Goal: Task Accomplishment & Management: Manage account settings

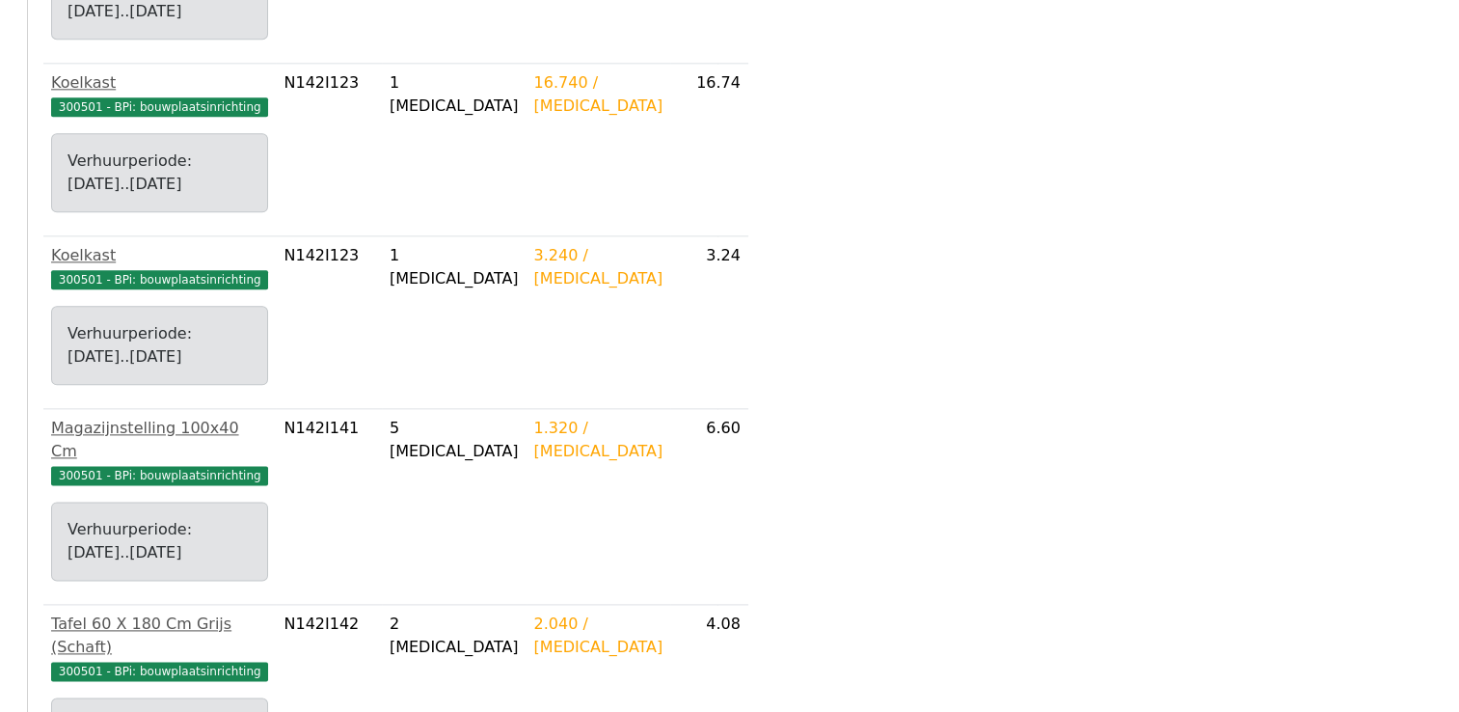
scroll to position [2427, 0]
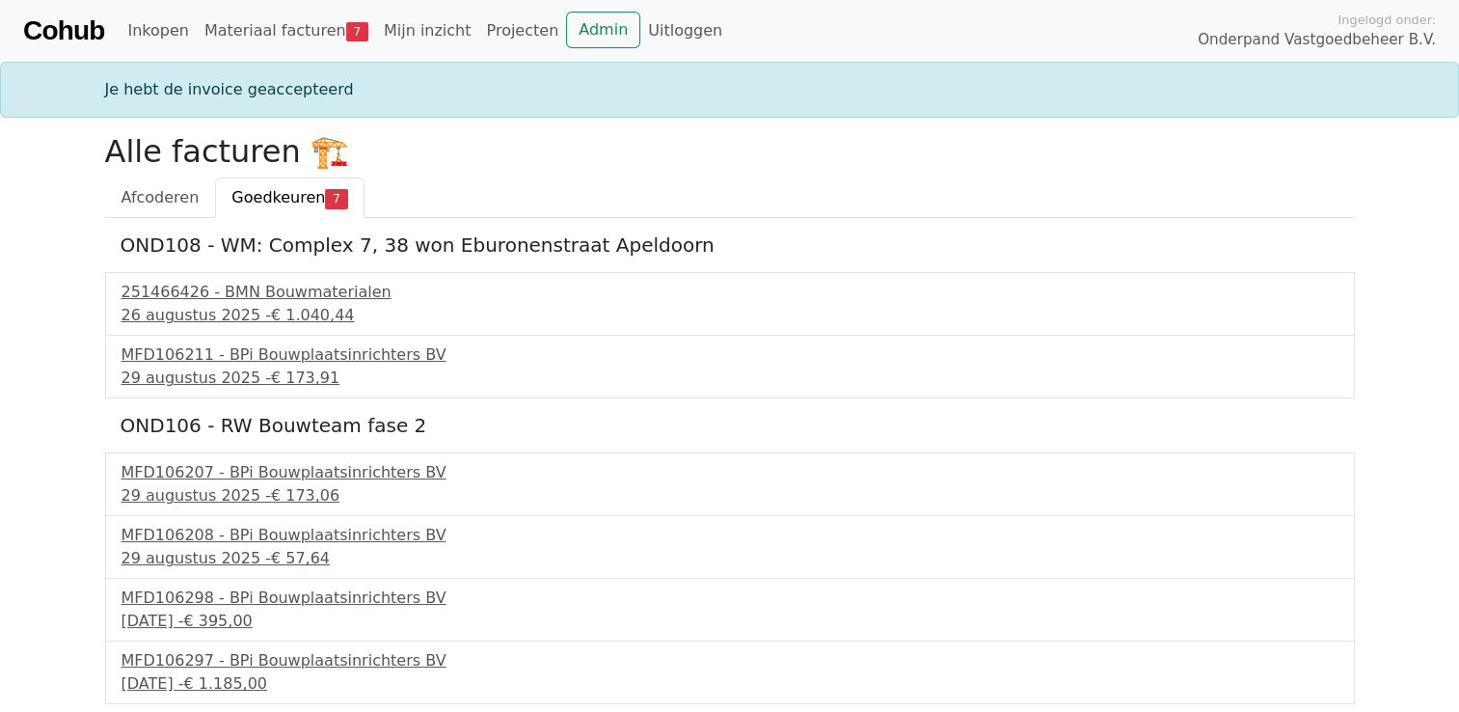
click at [263, 195] on span "Goedkeuren" at bounding box center [278, 197] width 94 height 18
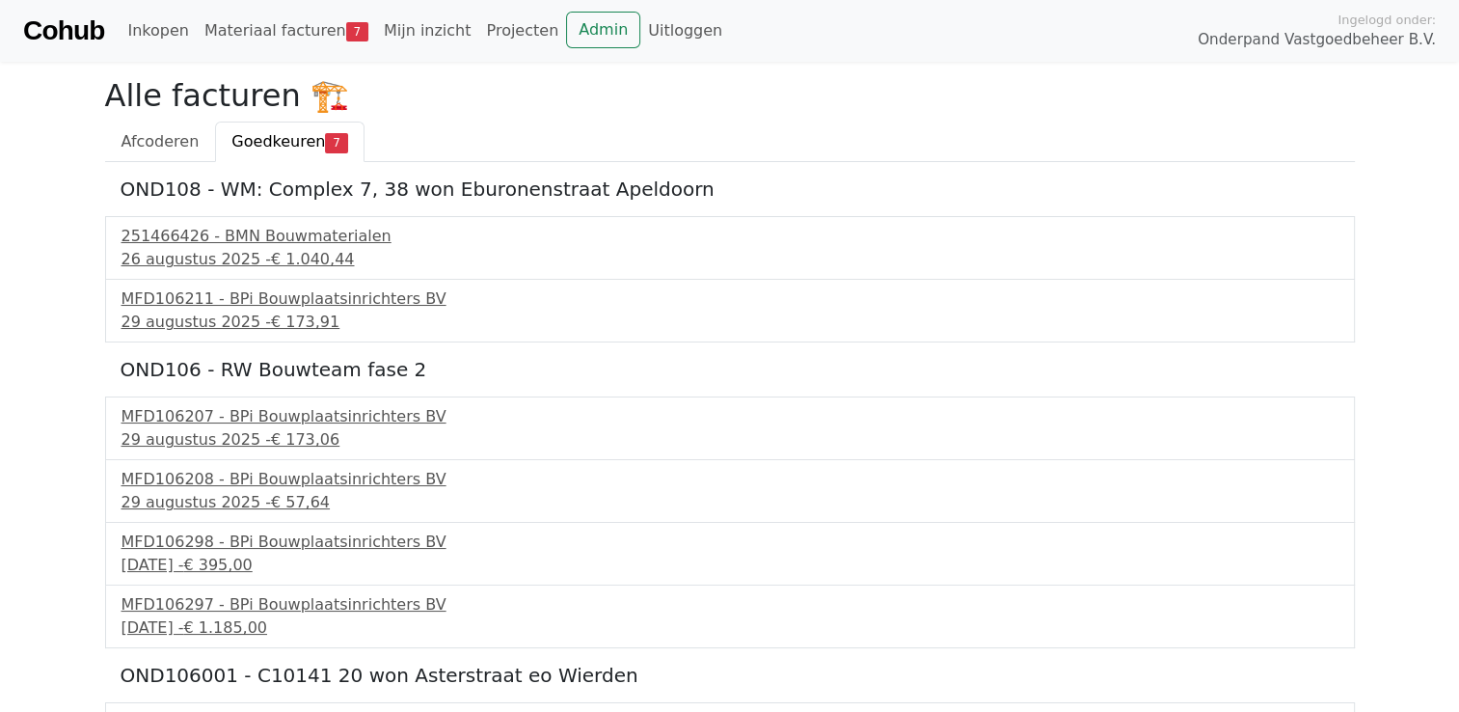
click at [263, 149] on span "Goedkeuren" at bounding box center [278, 141] width 94 height 18
click at [282, 23] on link "Materiaal facturen 7" at bounding box center [286, 31] width 179 height 39
click at [217, 233] on div "251466426 - BMN Bouwmaterialen" at bounding box center [730, 236] width 1217 height 23
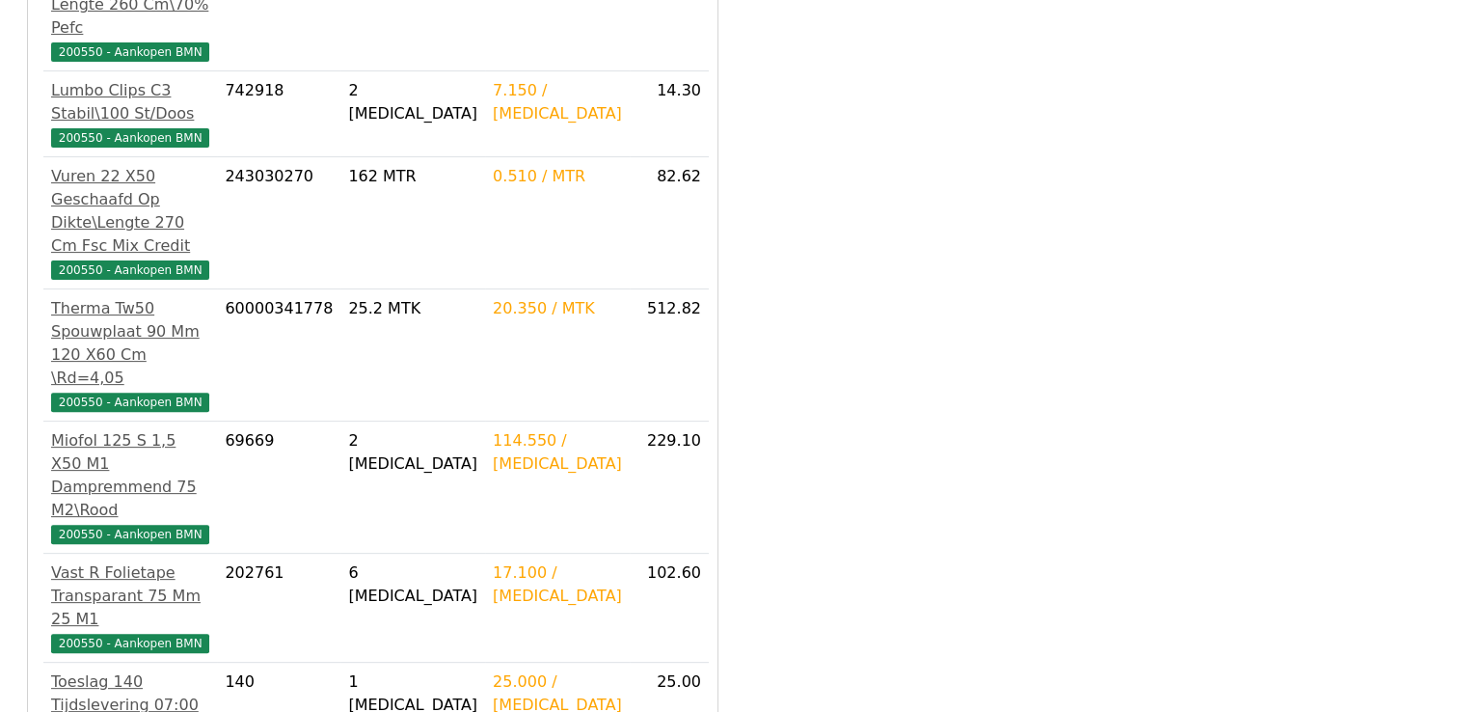
scroll to position [718, 0]
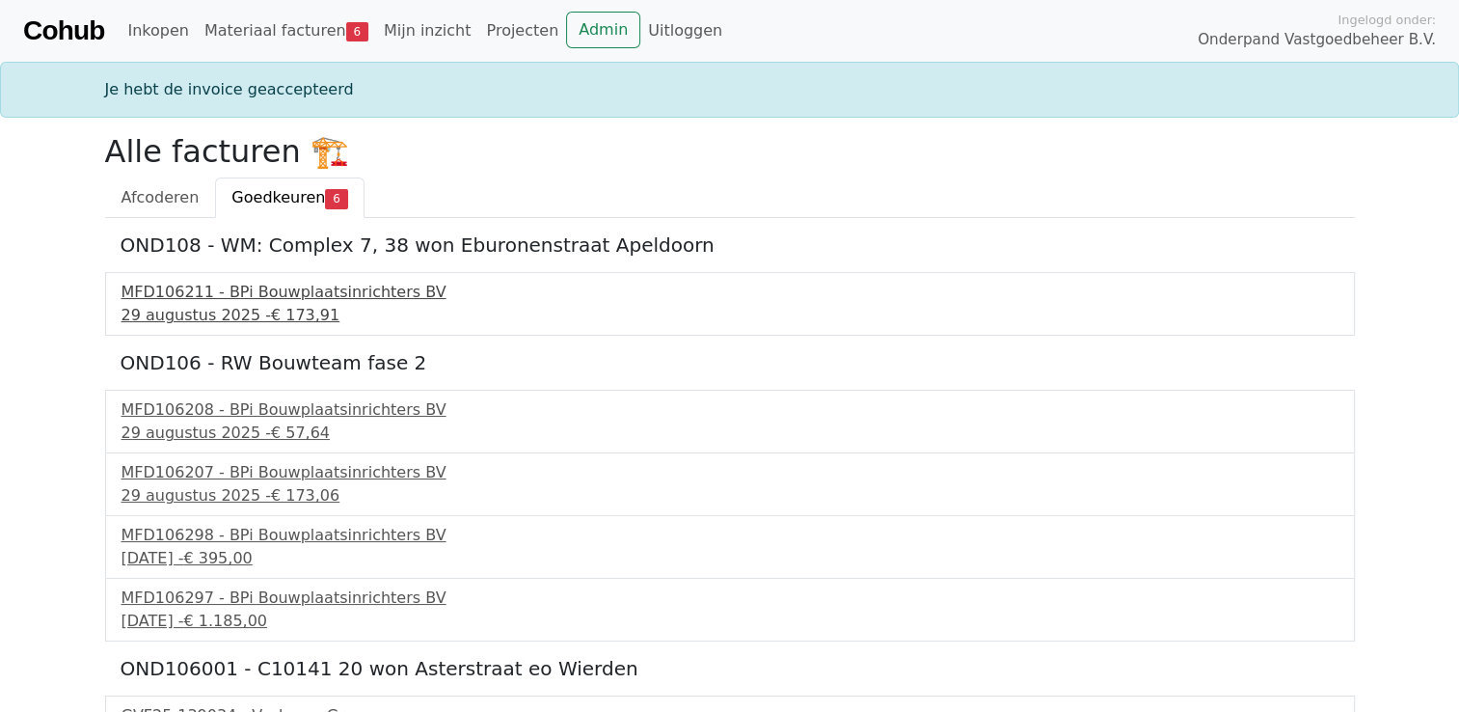
click at [206, 316] on div "29 augustus 2025 - € 173,91" at bounding box center [730, 315] width 1217 height 23
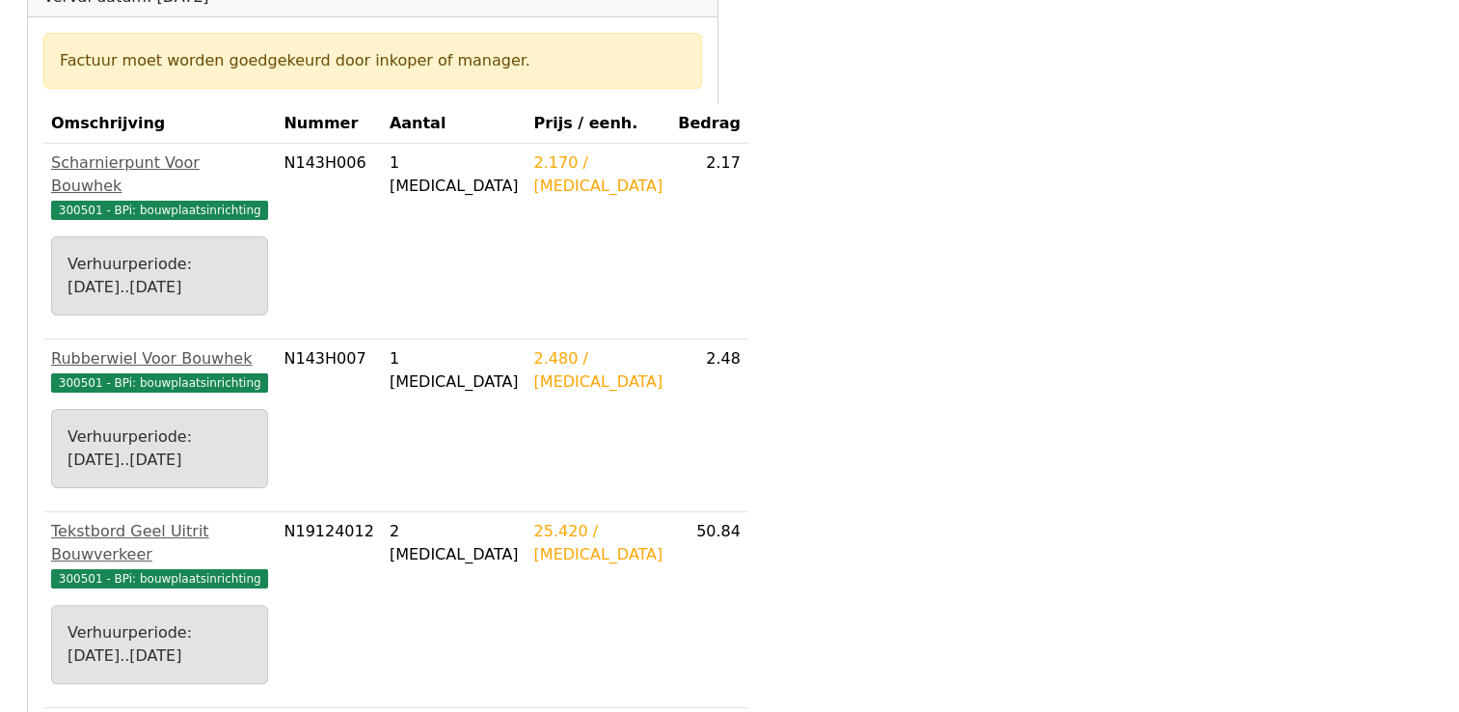
scroll to position [741, 0]
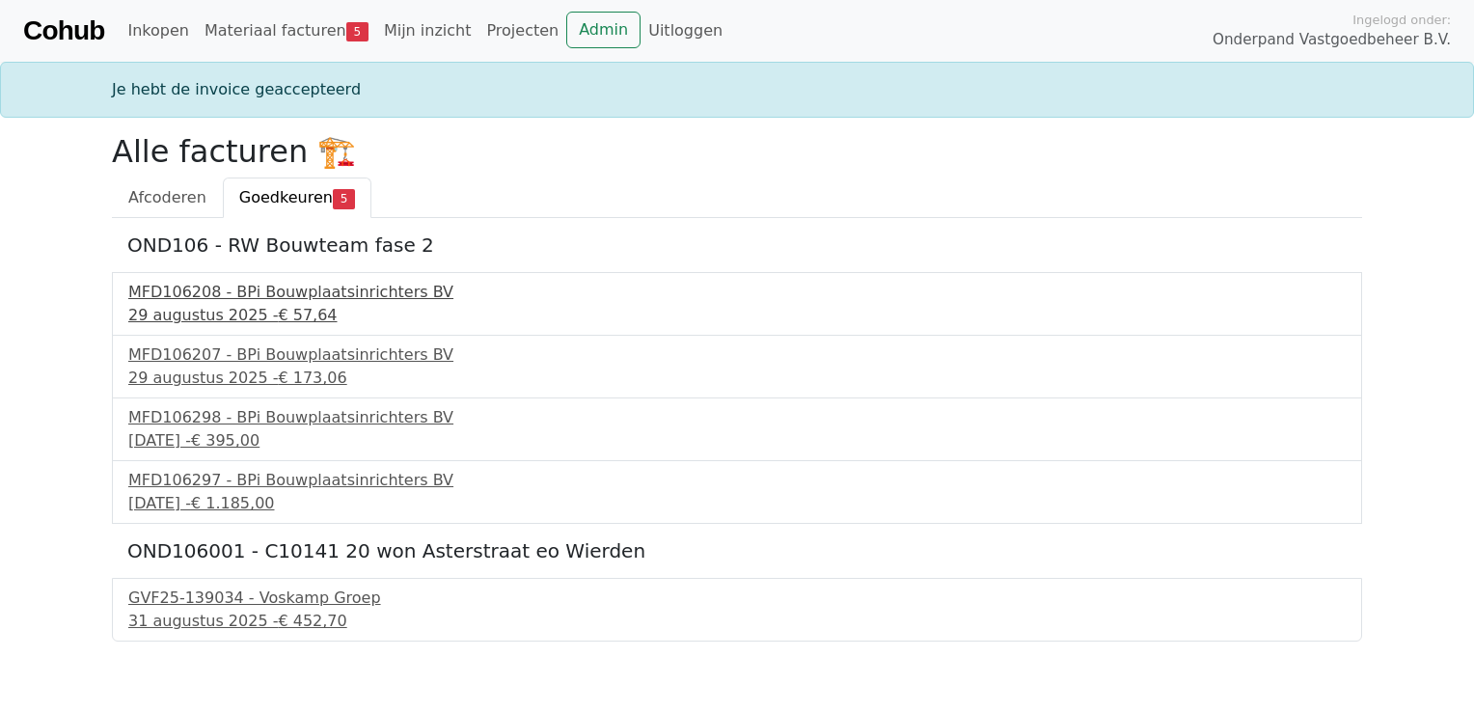
click at [194, 298] on div "MFD106208 - BPi Bouwplaatsinrichters BV" at bounding box center [736, 292] width 1217 height 23
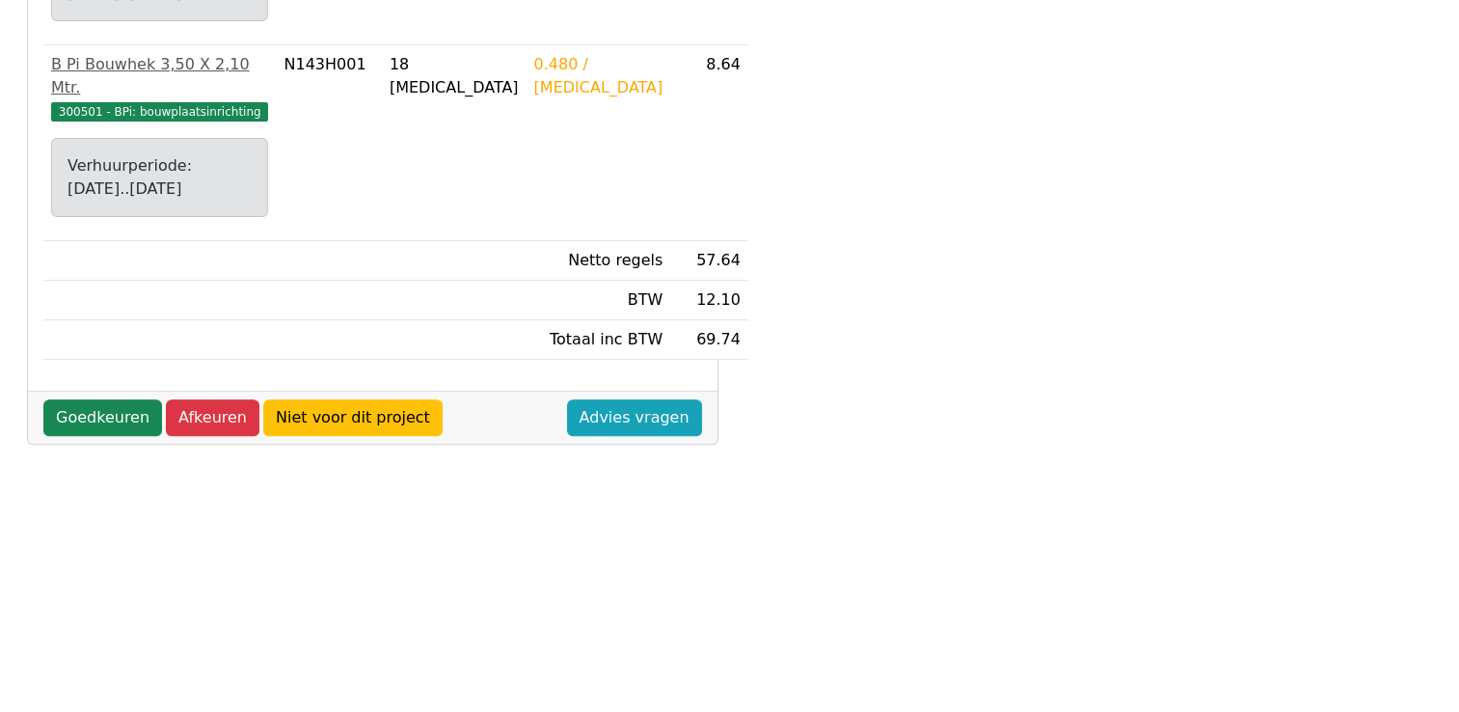
scroll to position [718, 0]
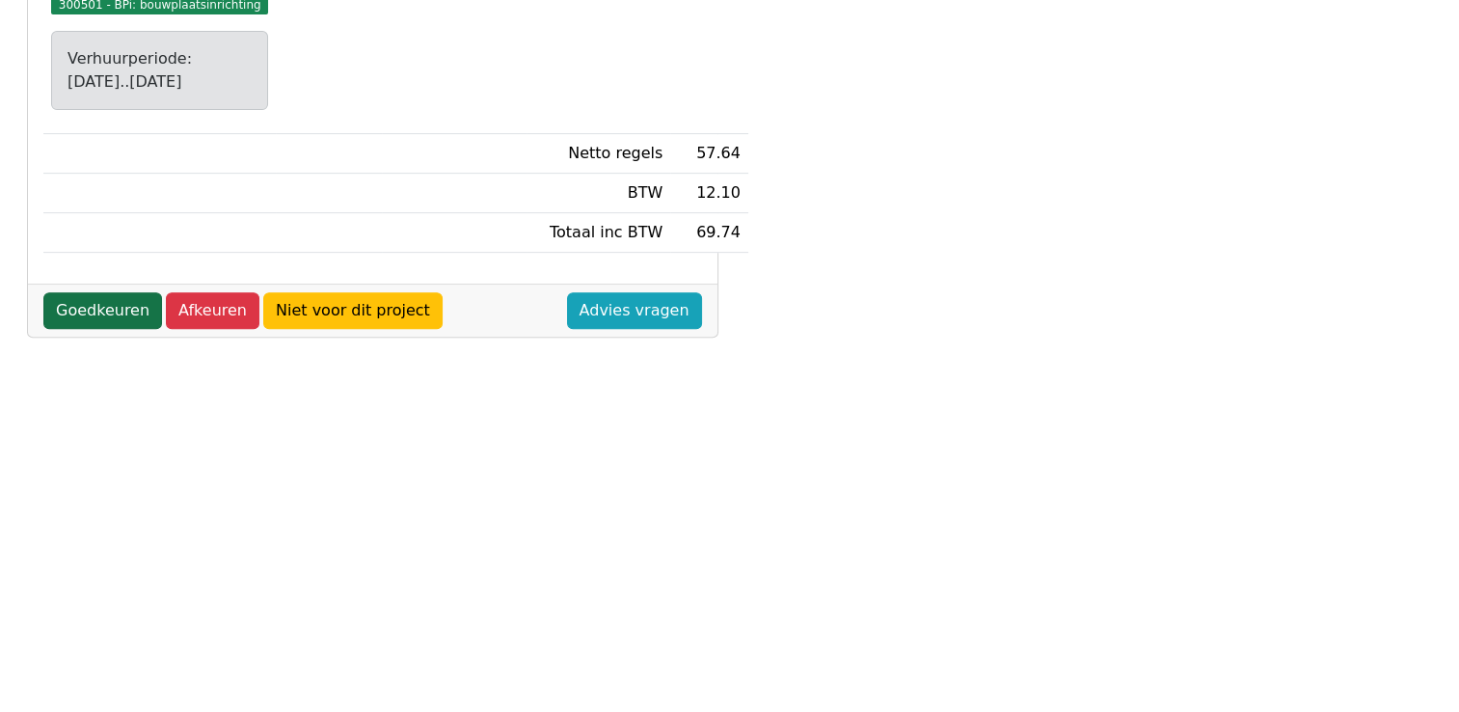
click at [100, 292] on link "Goedkeuren" at bounding box center [102, 310] width 119 height 37
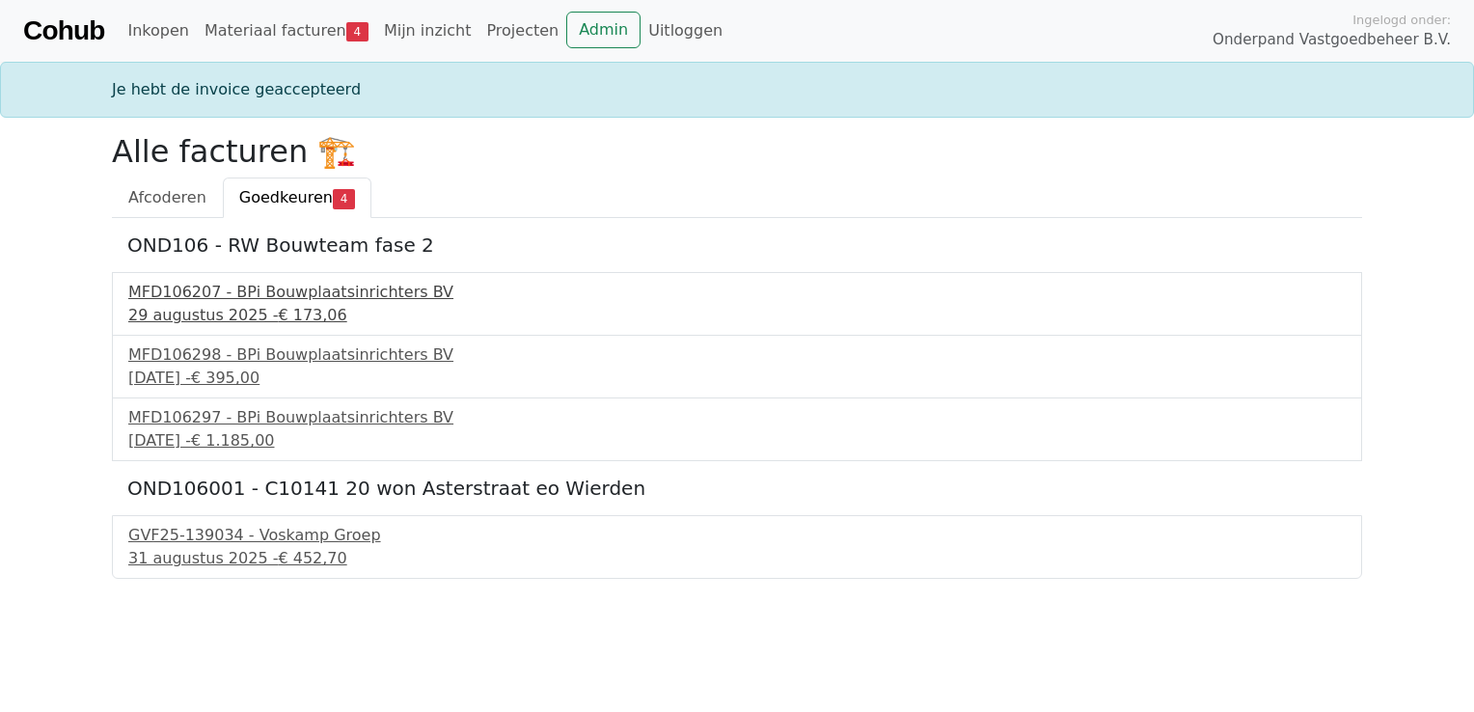
click at [231, 289] on div "MFD106207 - BPi Bouwplaatsinrichters BV" at bounding box center [736, 292] width 1217 height 23
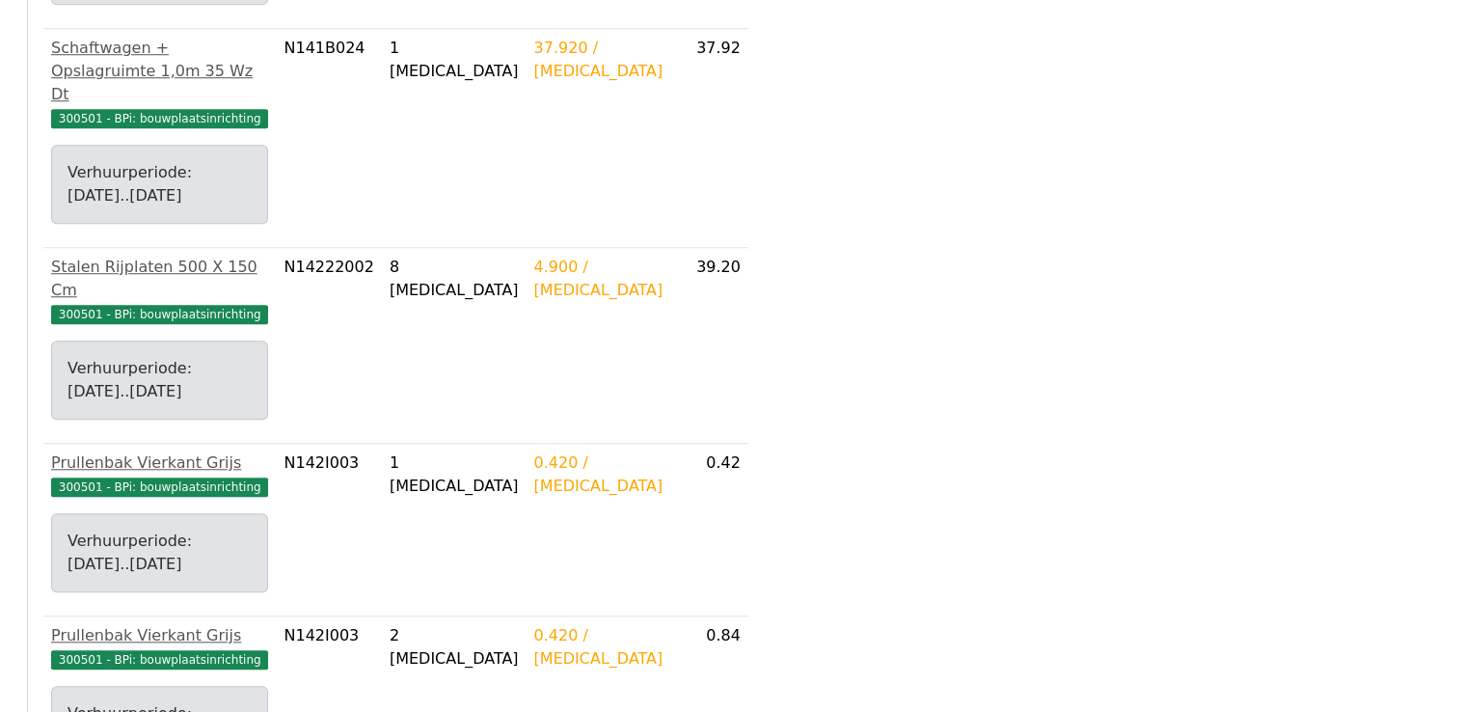
scroll to position [1635, 0]
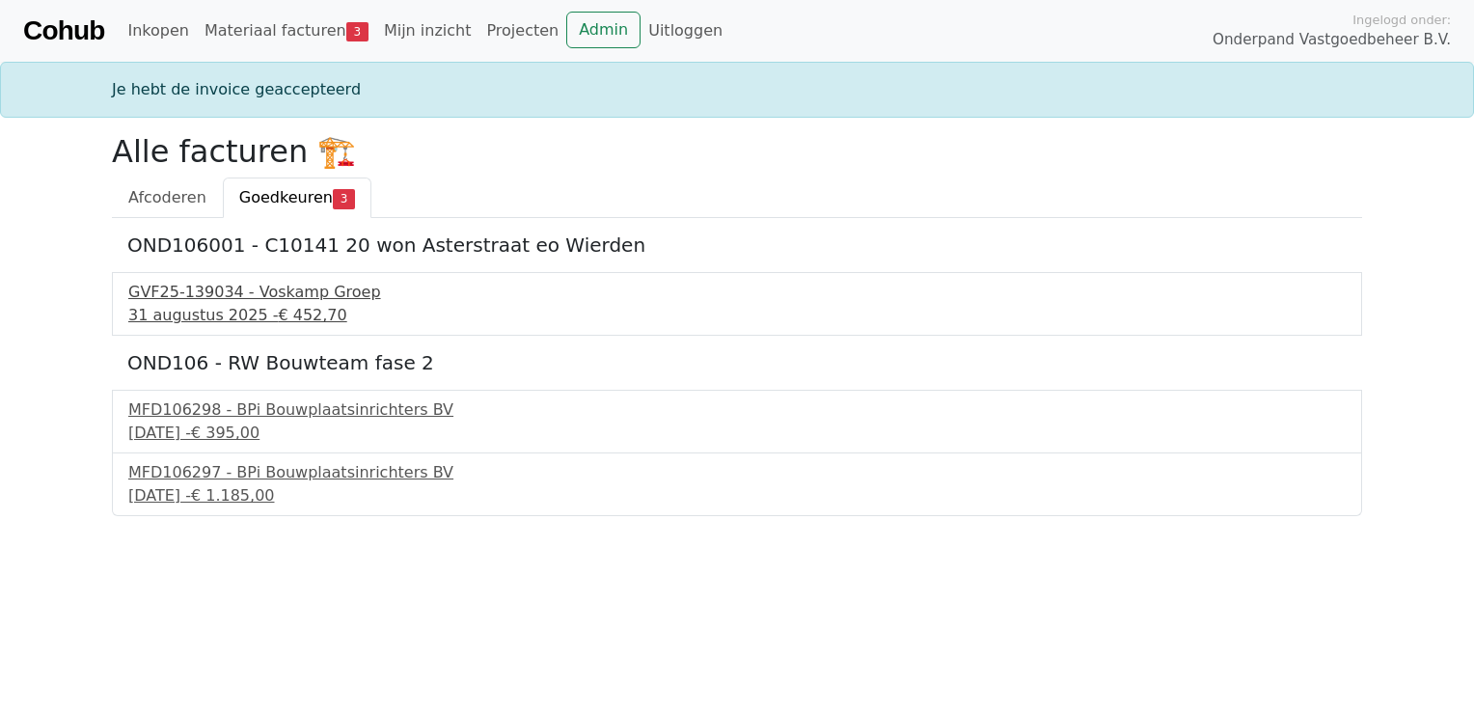
click at [275, 293] on div "GVF25-139034 - Voskamp Groep" at bounding box center [736, 292] width 1217 height 23
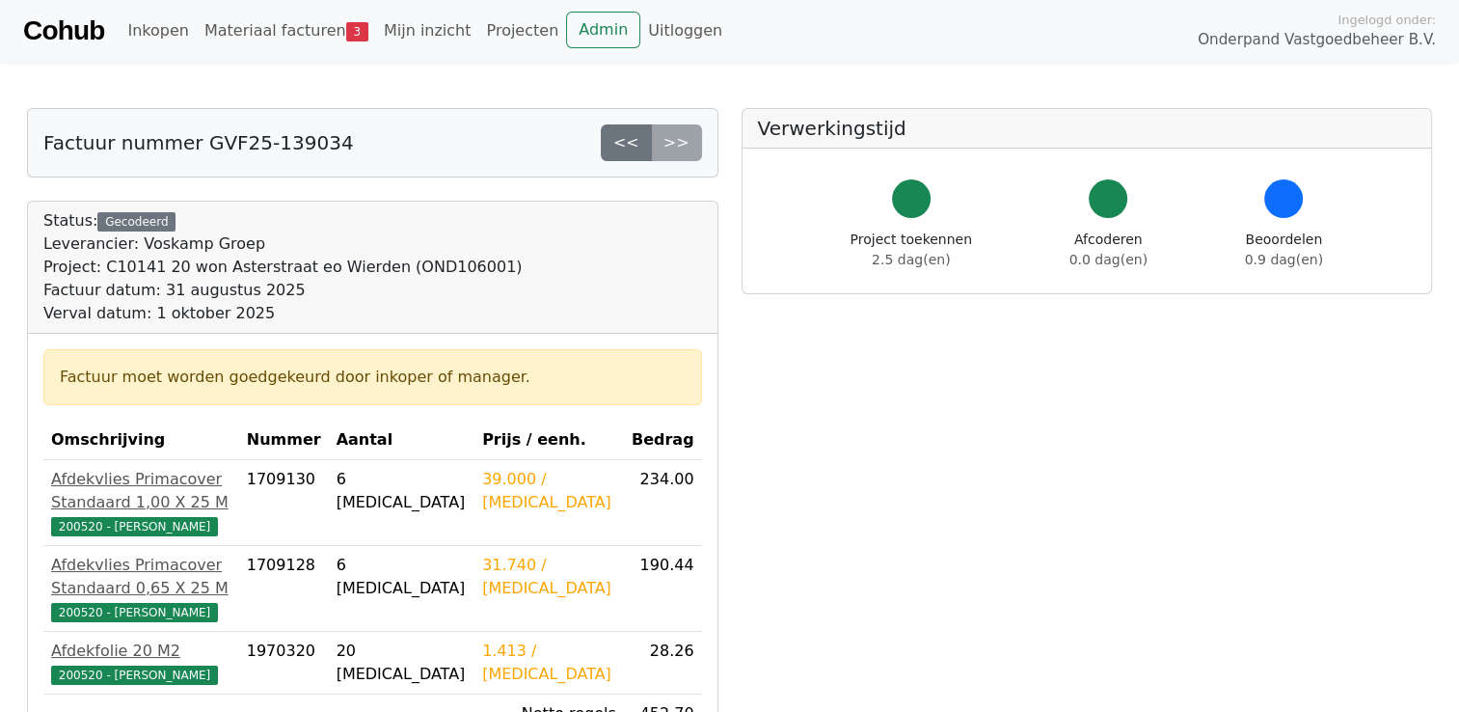
scroll to position [718, 0]
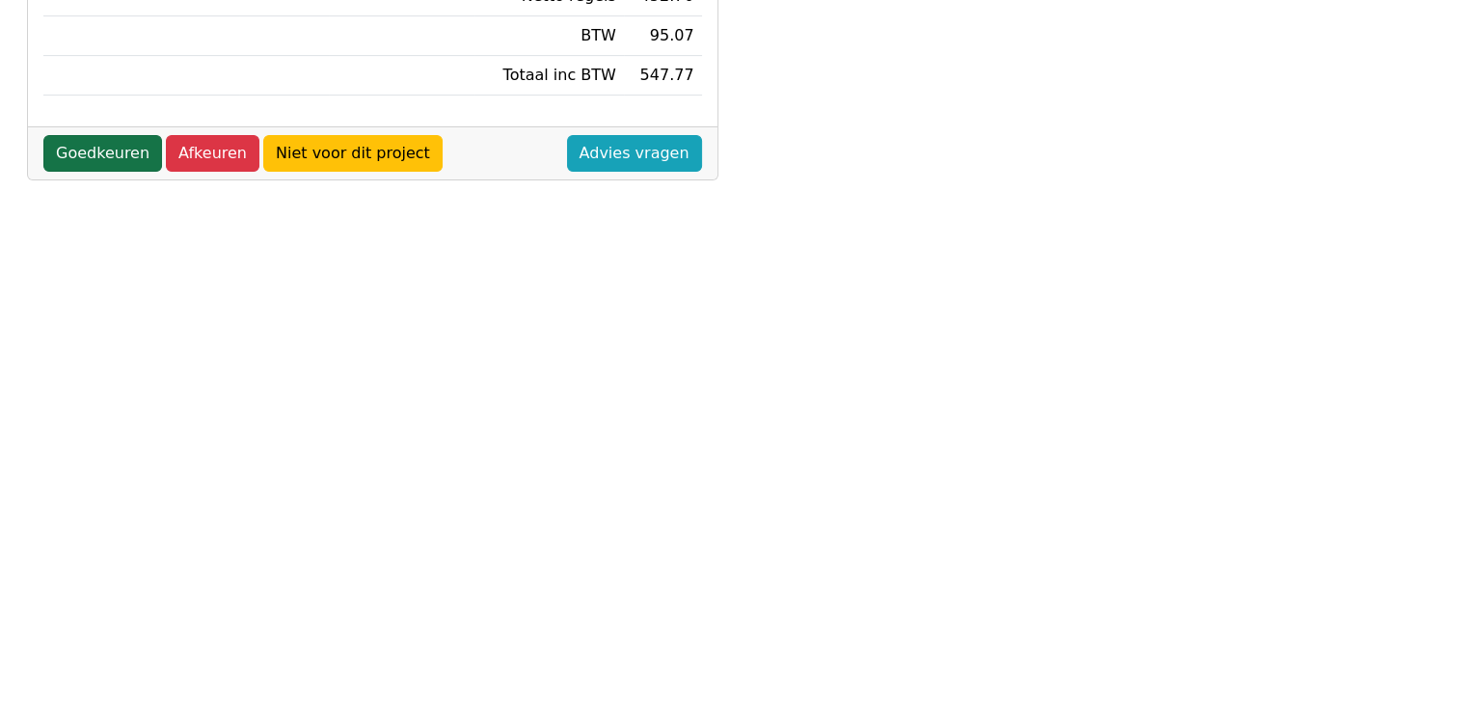
click at [99, 135] on link "Goedkeuren" at bounding box center [102, 153] width 119 height 37
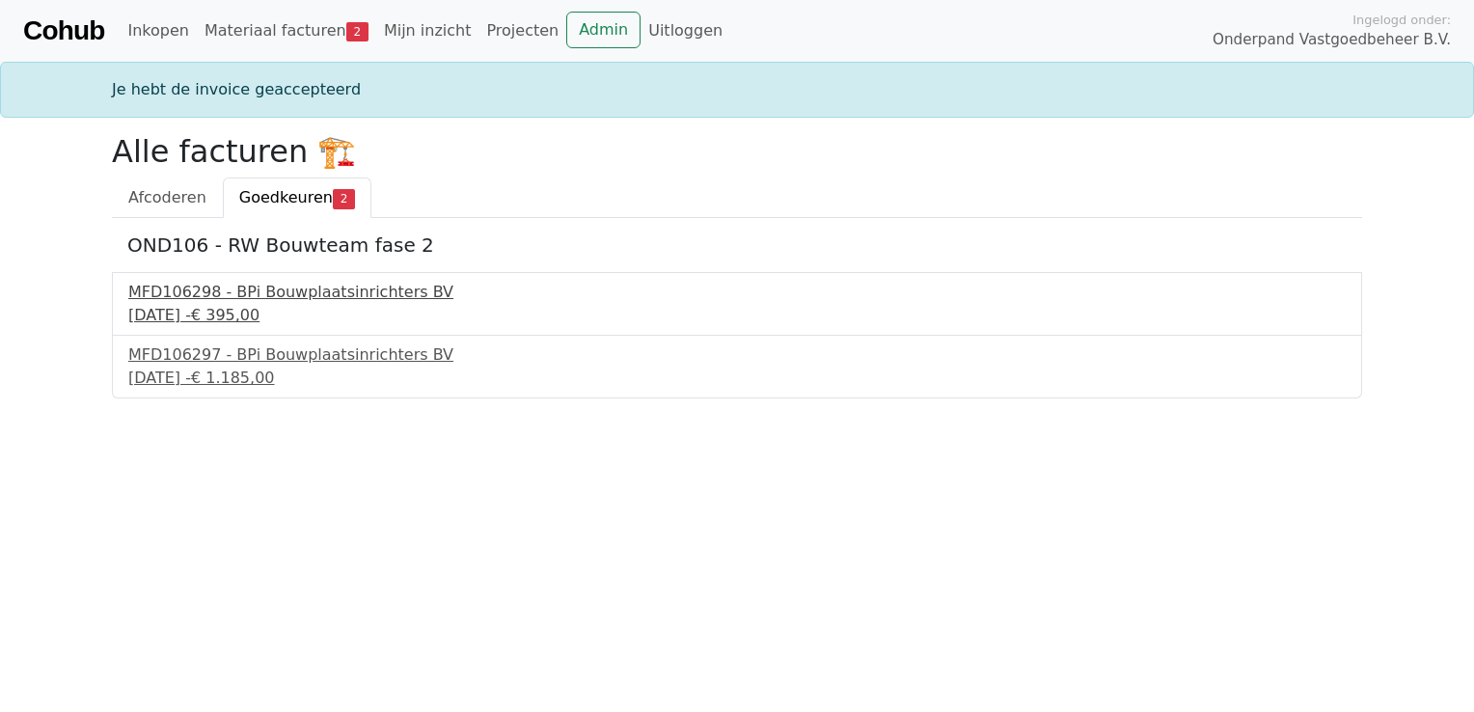
click at [276, 290] on div "MFD106298 - BPi Bouwplaatsinrichters BV" at bounding box center [736, 292] width 1217 height 23
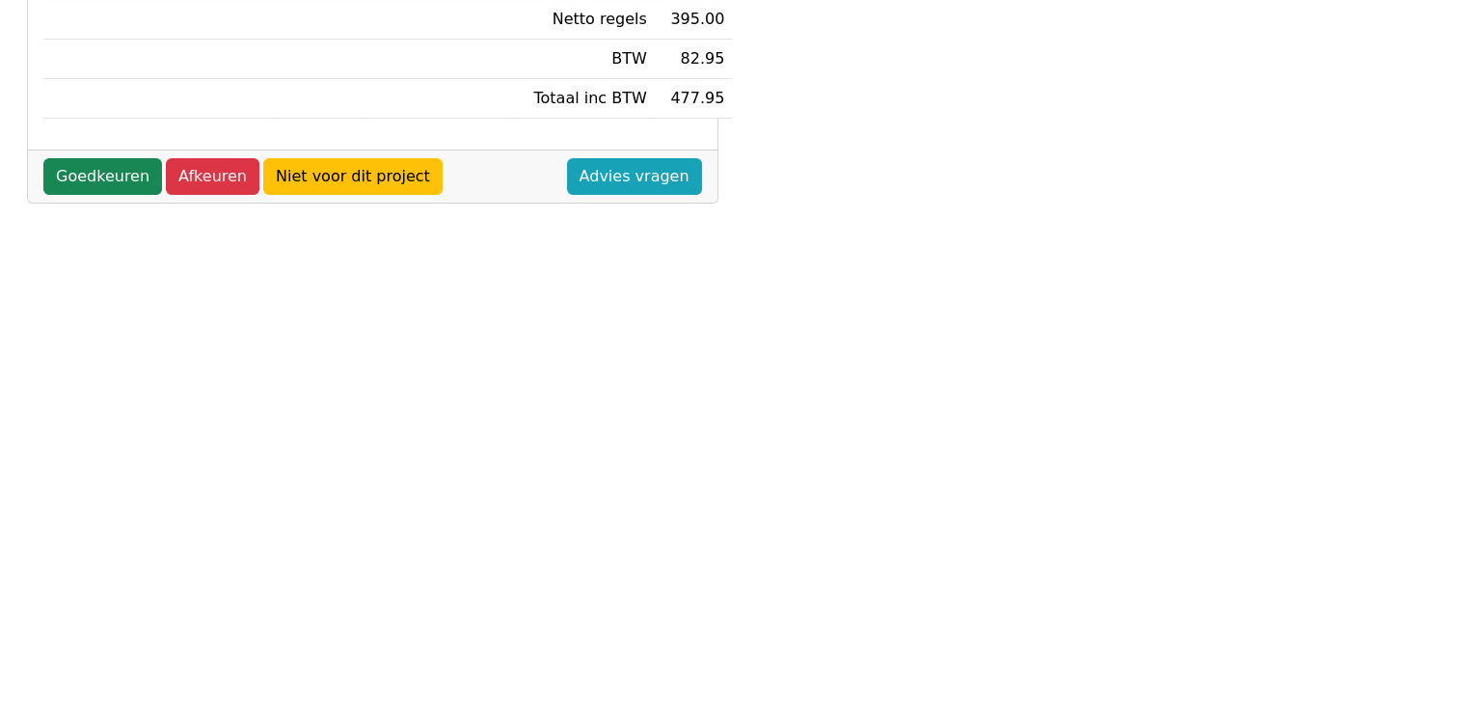
scroll to position [407, 0]
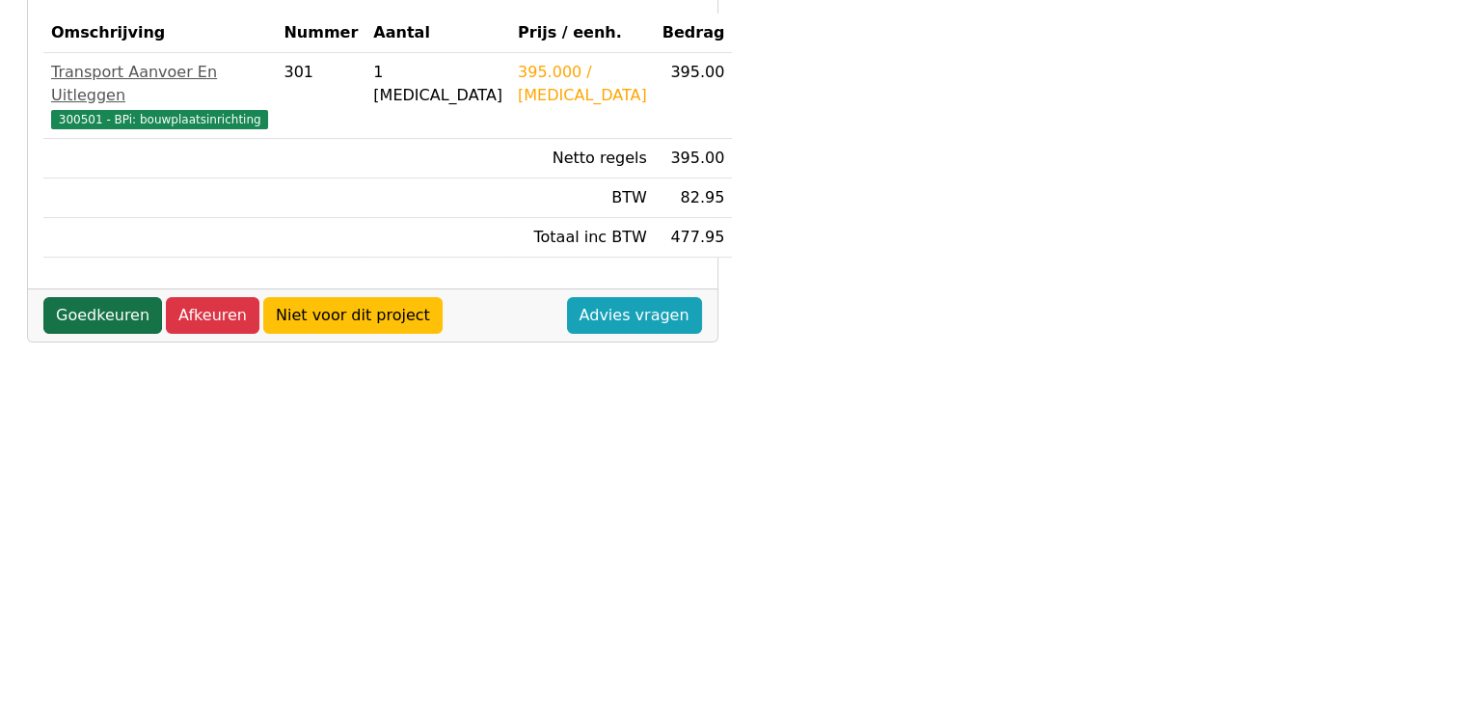
click at [97, 297] on link "Goedkeuren" at bounding box center [102, 315] width 119 height 37
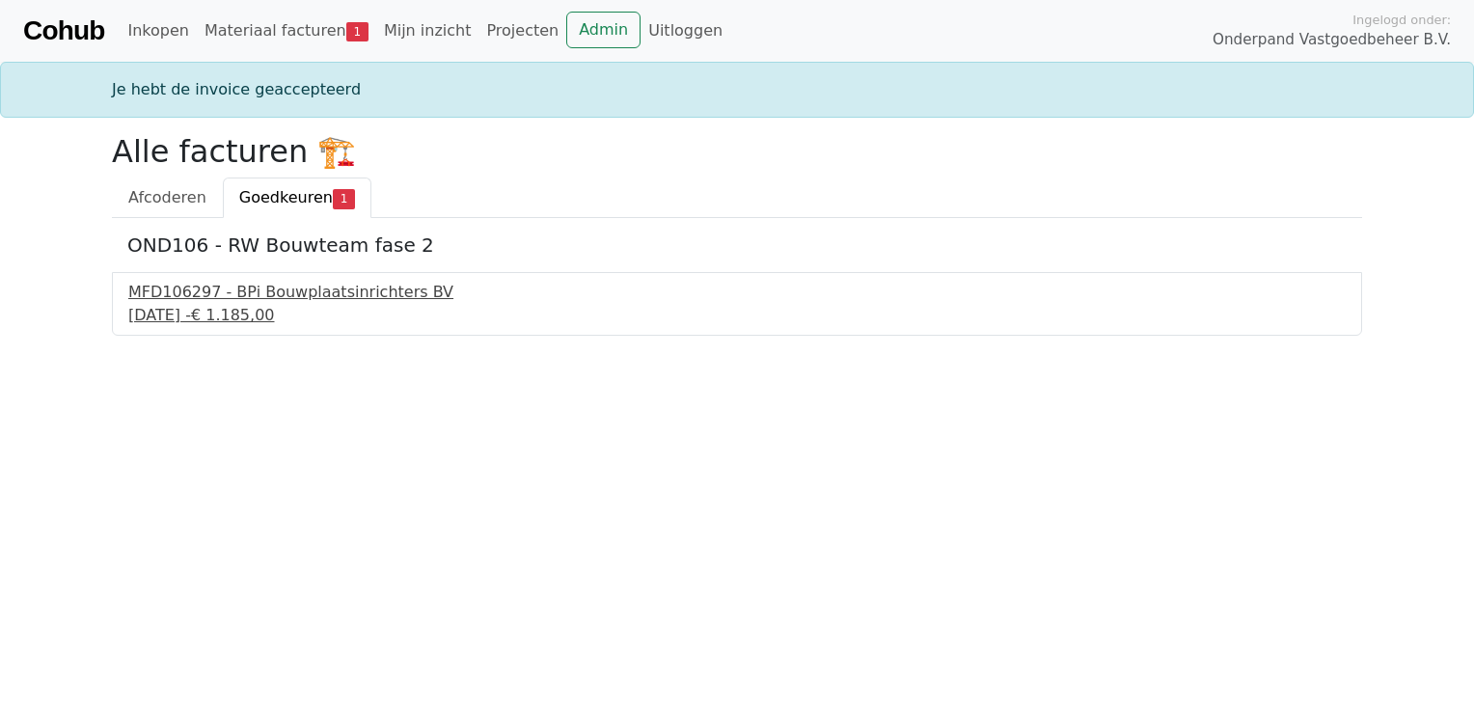
click at [293, 291] on div "MFD106297 - BPi Bouwplaatsinrichters BV" at bounding box center [736, 292] width 1217 height 23
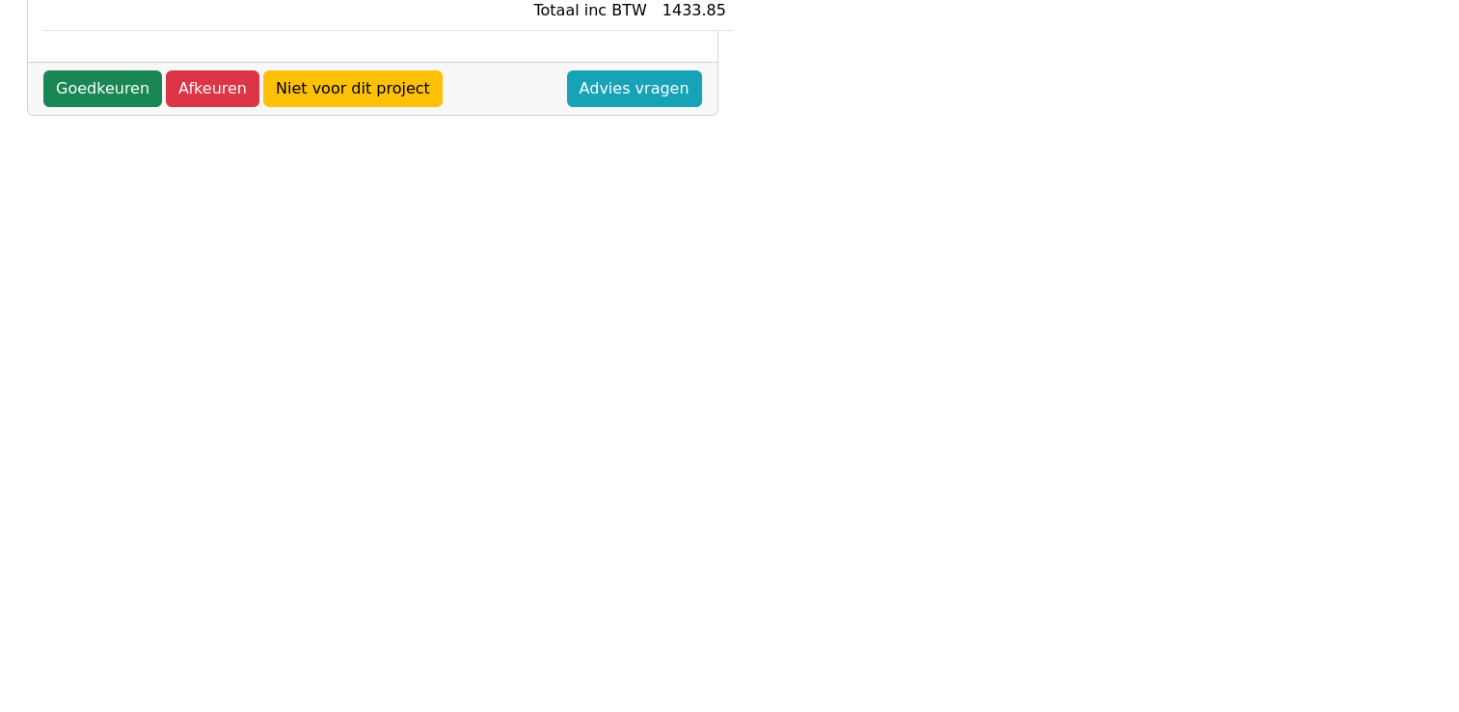
scroll to position [569, 0]
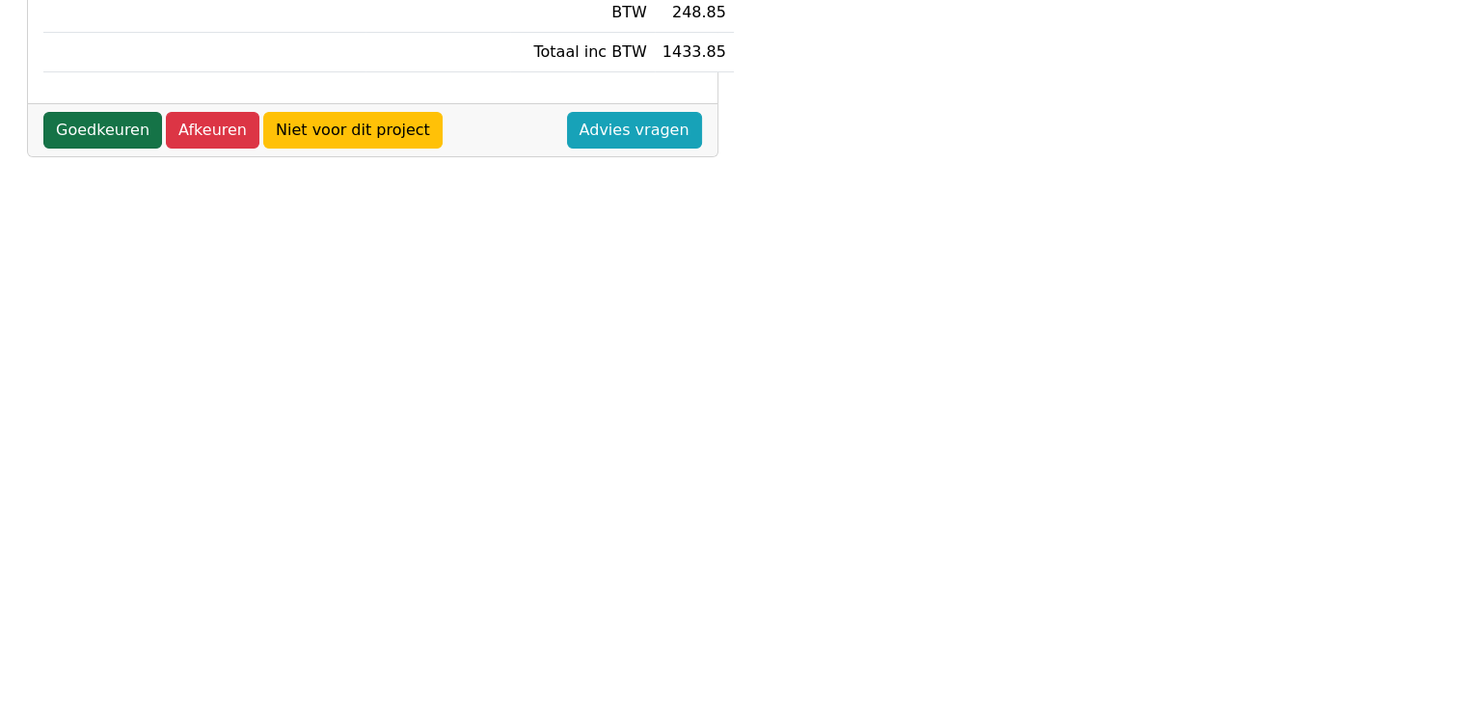
click at [111, 127] on link "Goedkeuren" at bounding box center [102, 130] width 119 height 37
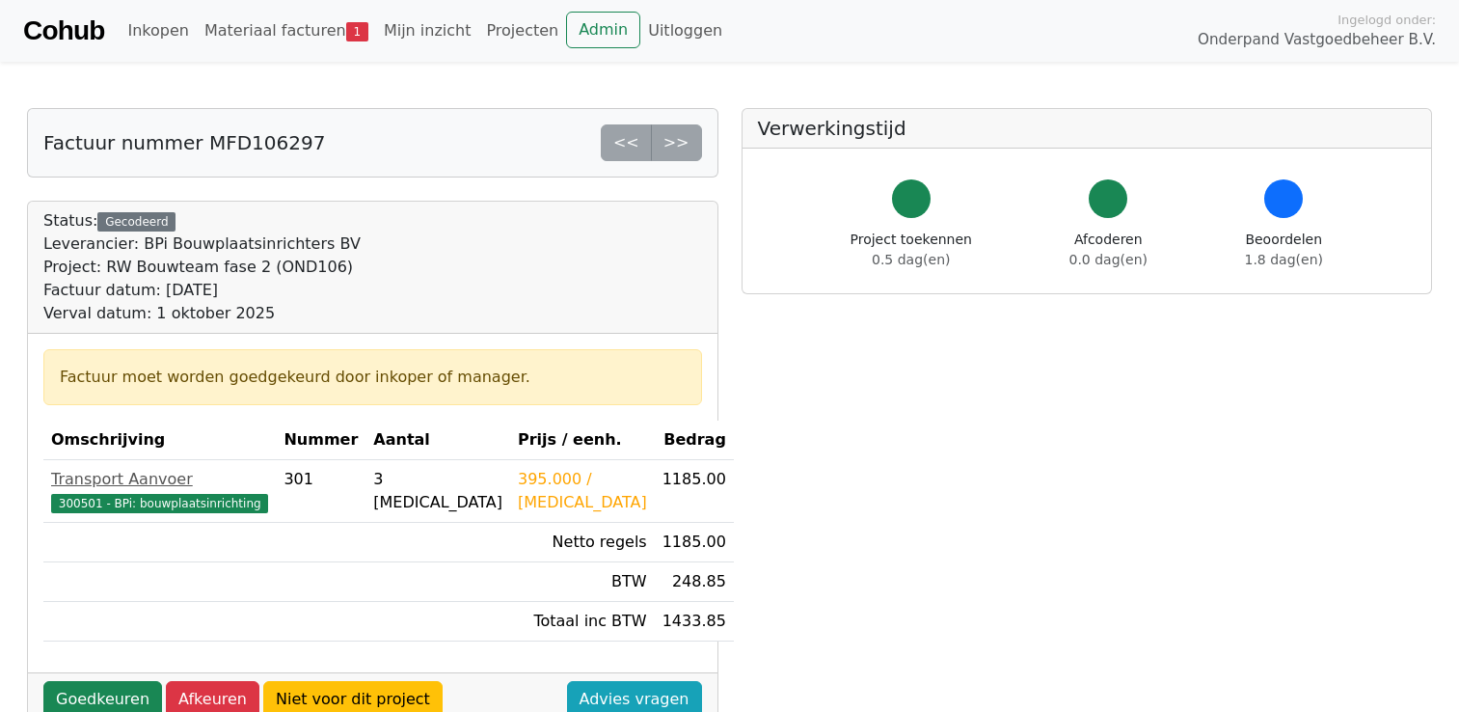
scroll to position [569, 0]
